Goal: Task Accomplishment & Management: Manage account settings

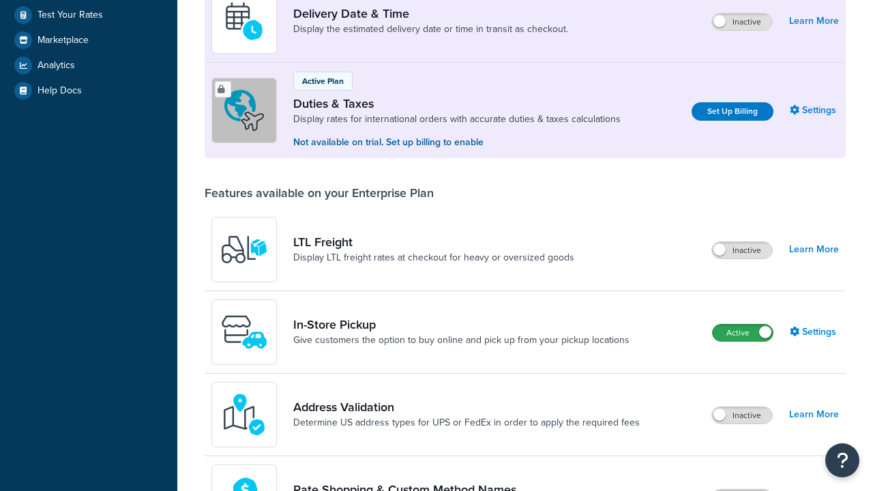
click at [743, 325] on label "Active" at bounding box center [743, 333] width 60 height 16
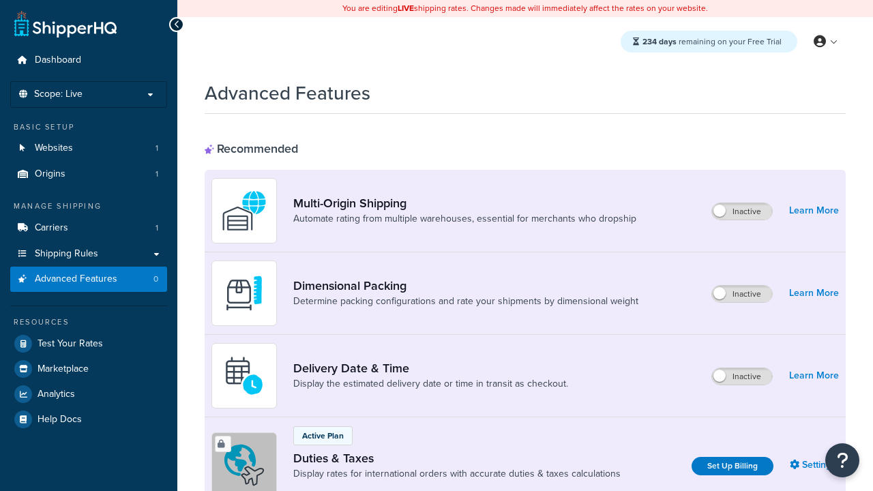
scroll to position [444, 0]
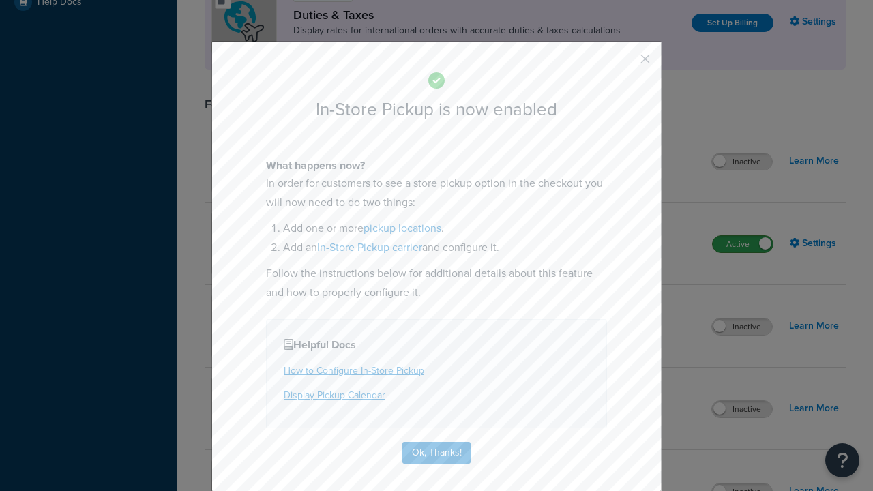
scroll to position [0, 0]
click at [625, 63] on button "button" at bounding box center [625, 63] width 3 height 3
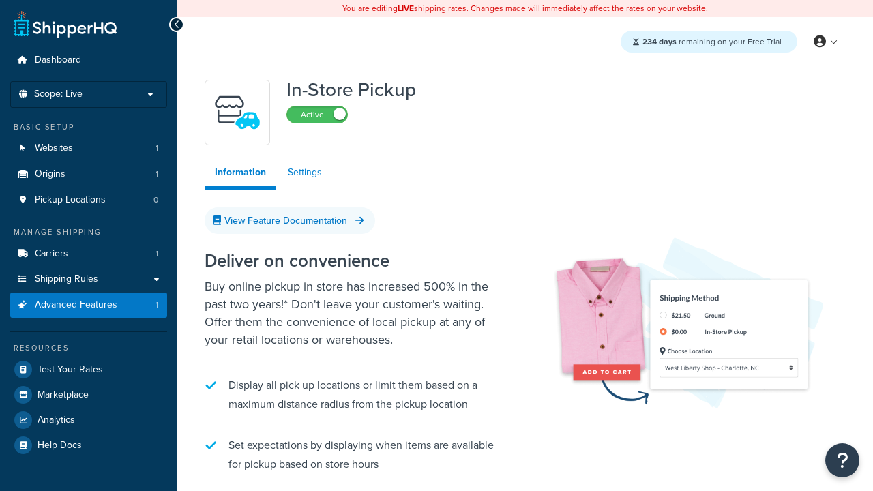
click at [304, 173] on link "Settings" at bounding box center [305, 172] width 55 height 27
select select "inline"
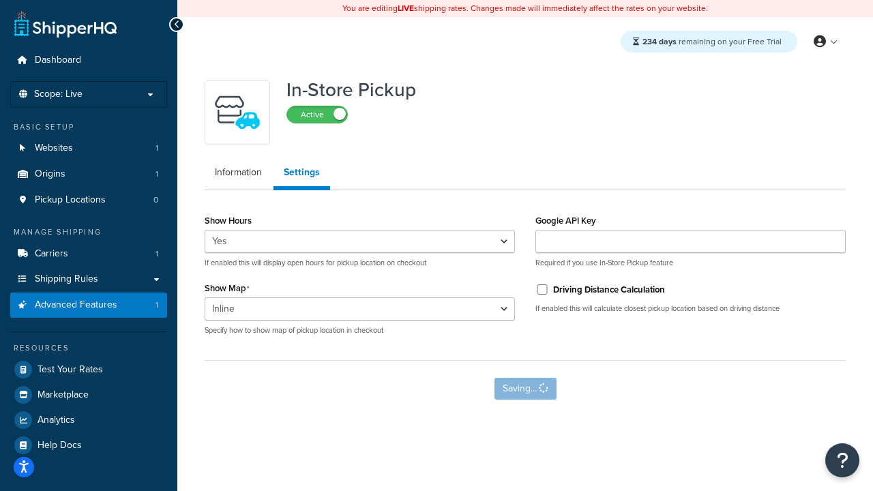
select select "inline"
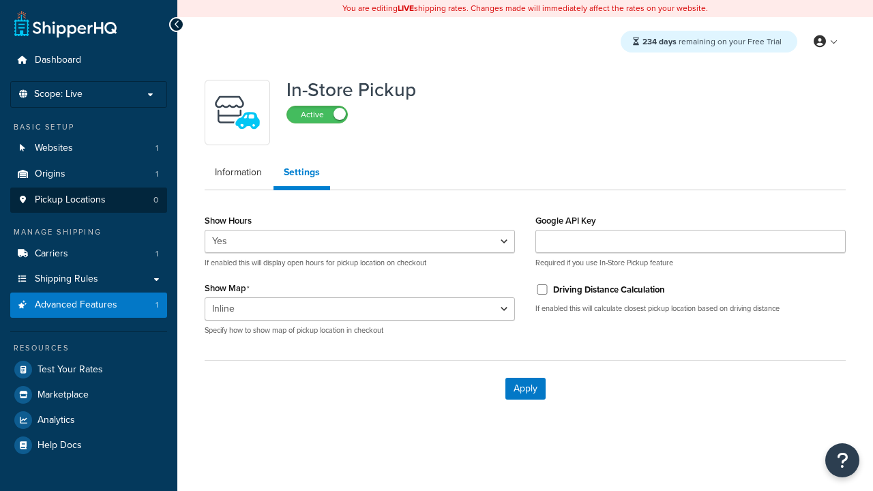
click at [70, 200] on span "Pickup Locations" at bounding box center [70, 200] width 71 height 12
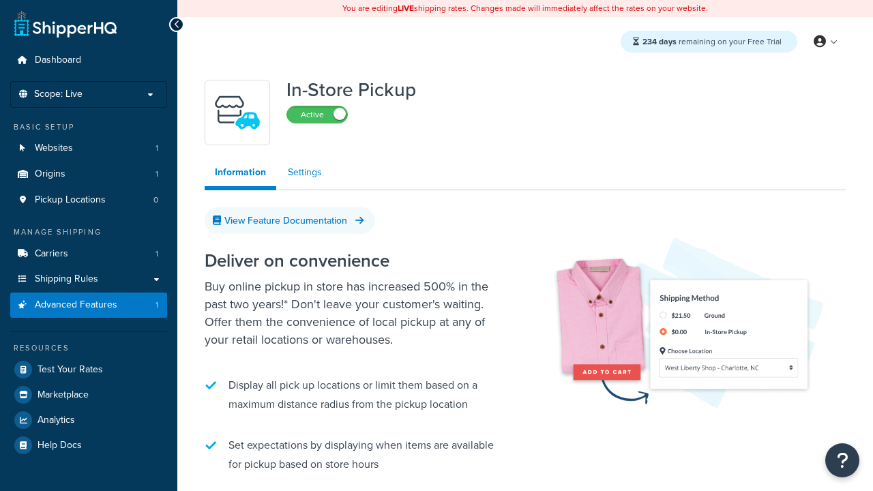
click at [304, 173] on link "Settings" at bounding box center [305, 172] width 55 height 27
select select "inline"
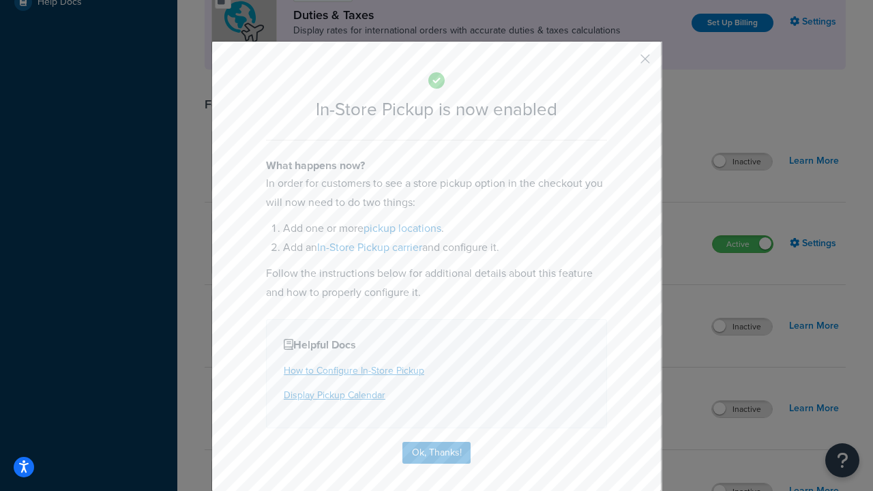
click at [625, 63] on button "button" at bounding box center [625, 63] width 3 height 3
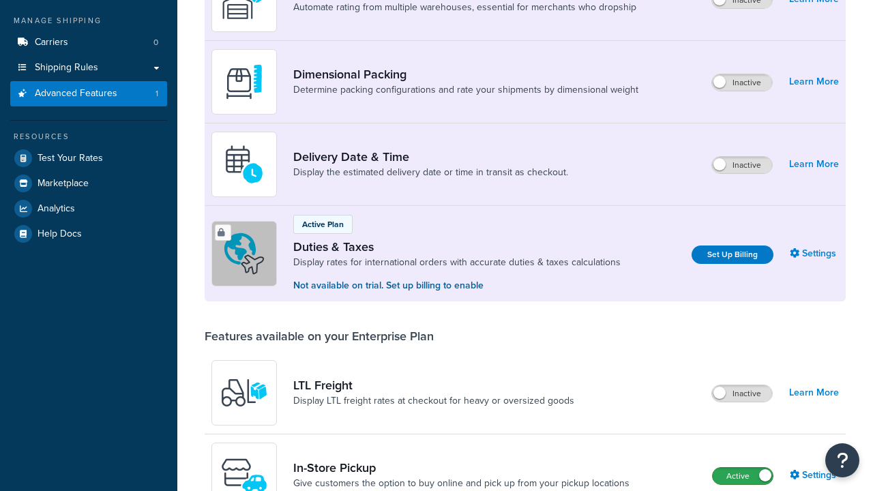
click at [743, 468] on label "Active" at bounding box center [743, 476] width 60 height 16
